Goal: Check status

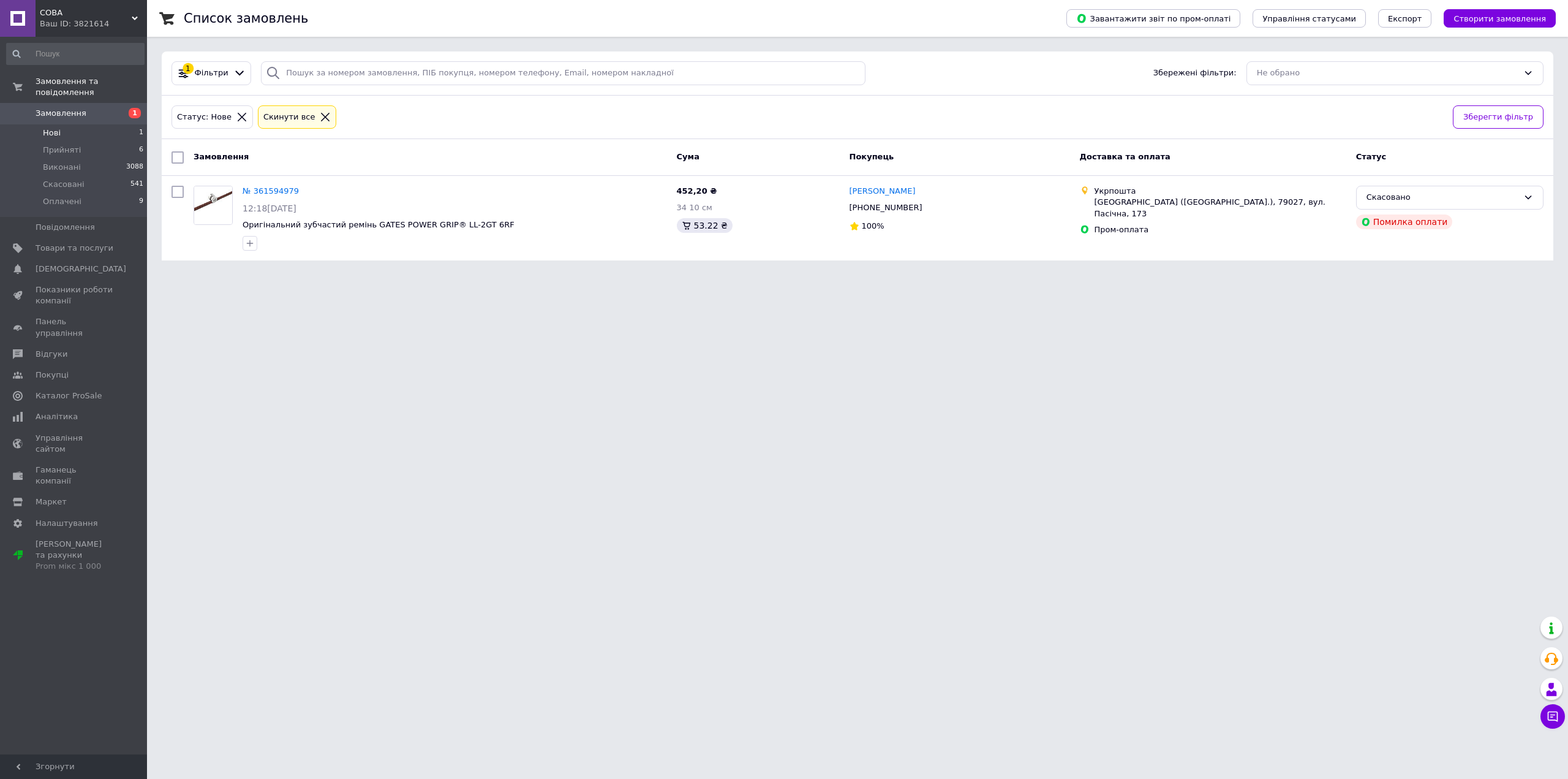
click at [58, 127] on span "Нові" at bounding box center [52, 133] width 18 height 11
drag, startPoint x: 575, startPoint y: 438, endPoint x: 433, endPoint y: 309, distance: 191.8
click at [573, 276] on html "СОВА Ваш ID: 3821614 Сайт СОВА Кабінет покупця Перевірити стан системи Сторінка…" at bounding box center [784, 138] width 1568 height 276
click at [275, 184] on div "№ 361650968" at bounding box center [273, 191] width 65 height 14
click at [273, 191] on link "№ 361650968" at bounding box center [274, 191] width 62 height 9
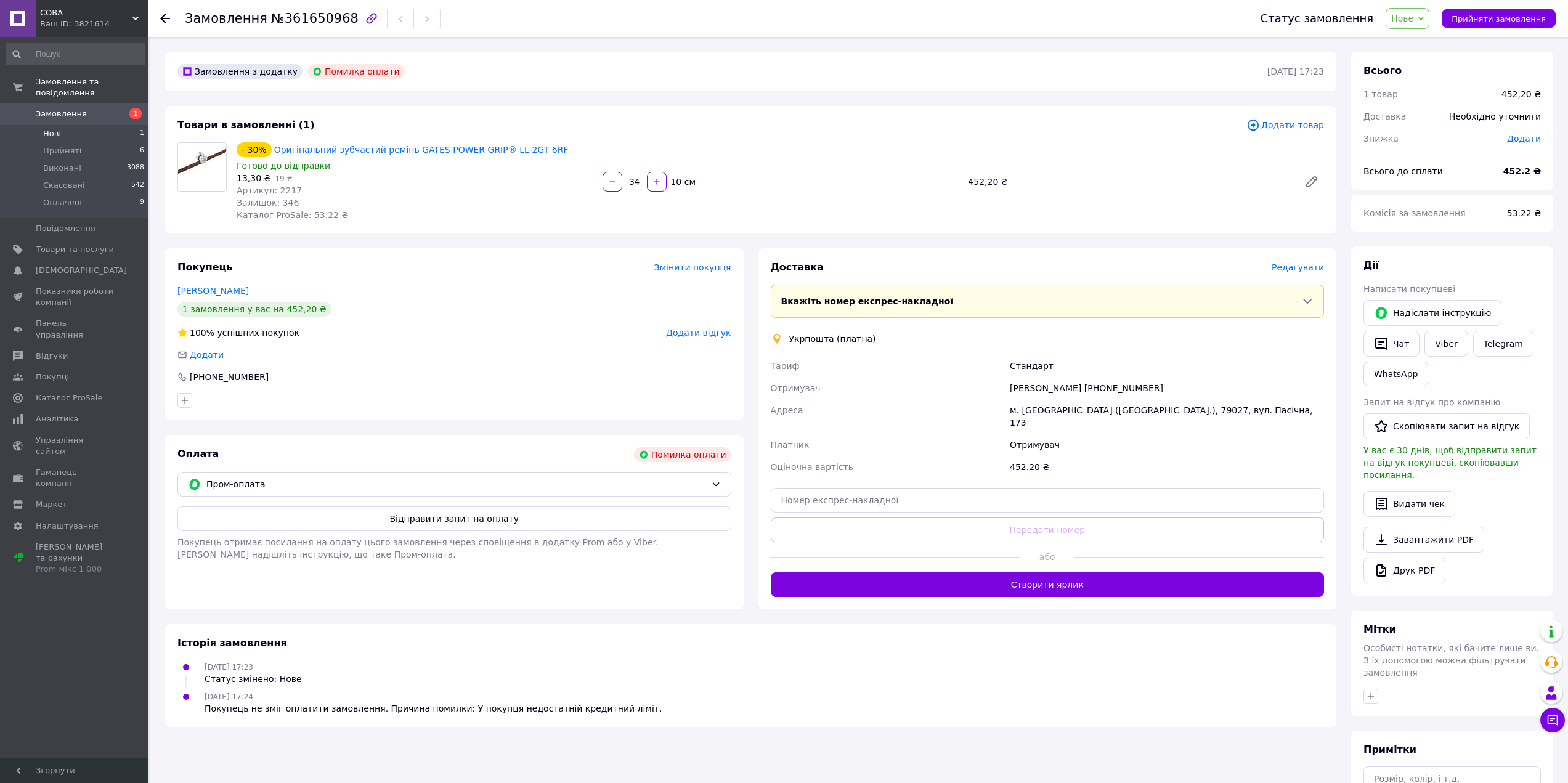
click at [67, 125] on li "Нові 1" at bounding box center [75, 134] width 152 height 17
